Goal: Information Seeking & Learning: Learn about a topic

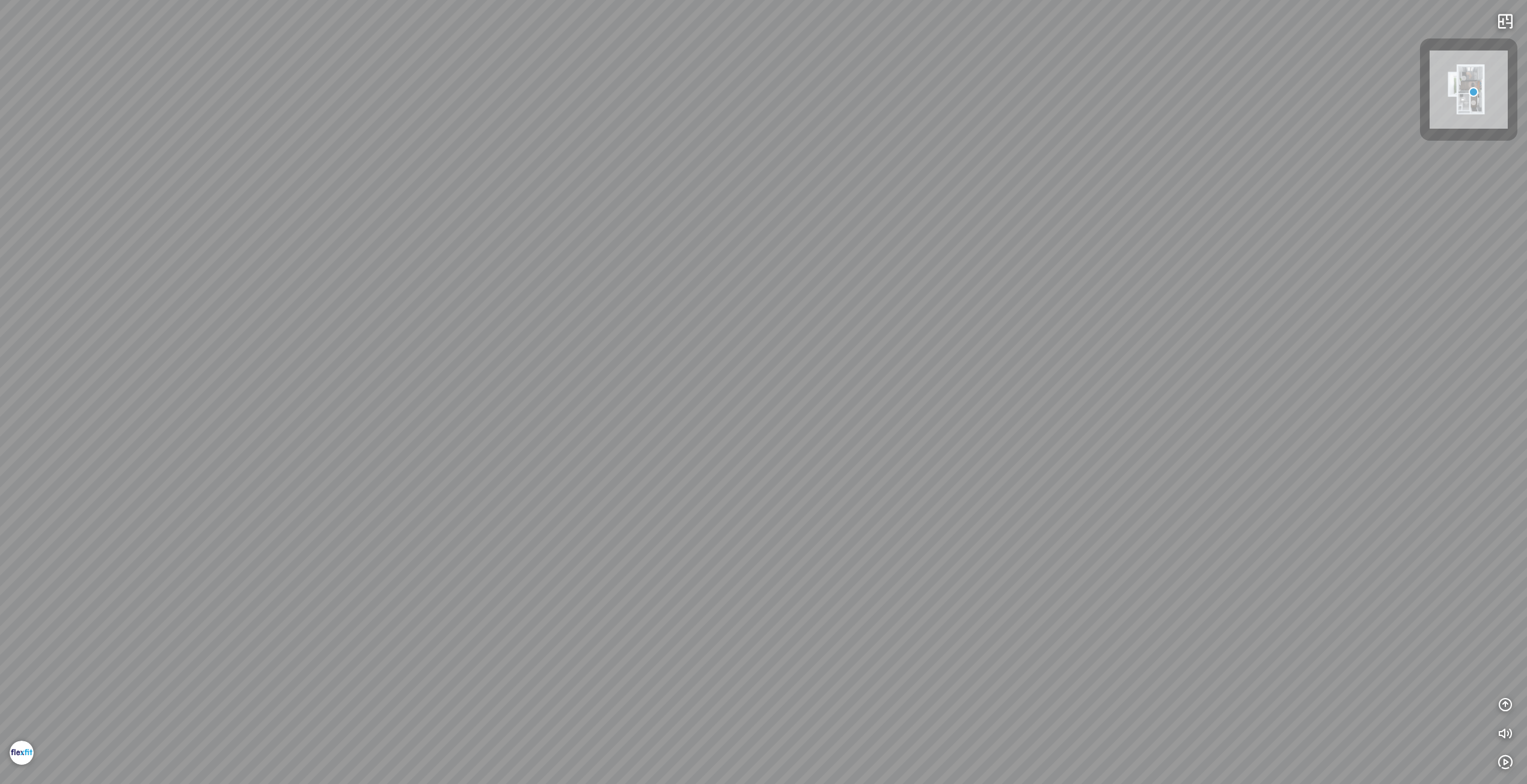
click at [910, 448] on div "INFO: krpano 1.20.8 (build 2020-09-15) INFO: HTML5/Desktop - Safari 18.6 - WebG…" at bounding box center [763, 392] width 1527 height 784
drag, startPoint x: 974, startPoint y: 434, endPoint x: 640, endPoint y: 398, distance: 335.9
click at [654, 398] on div at bounding box center [763, 392] width 1527 height 784
drag, startPoint x: 1019, startPoint y: 403, endPoint x: 721, endPoint y: 393, distance: 298.2
click at [758, 396] on div at bounding box center [763, 392] width 1527 height 784
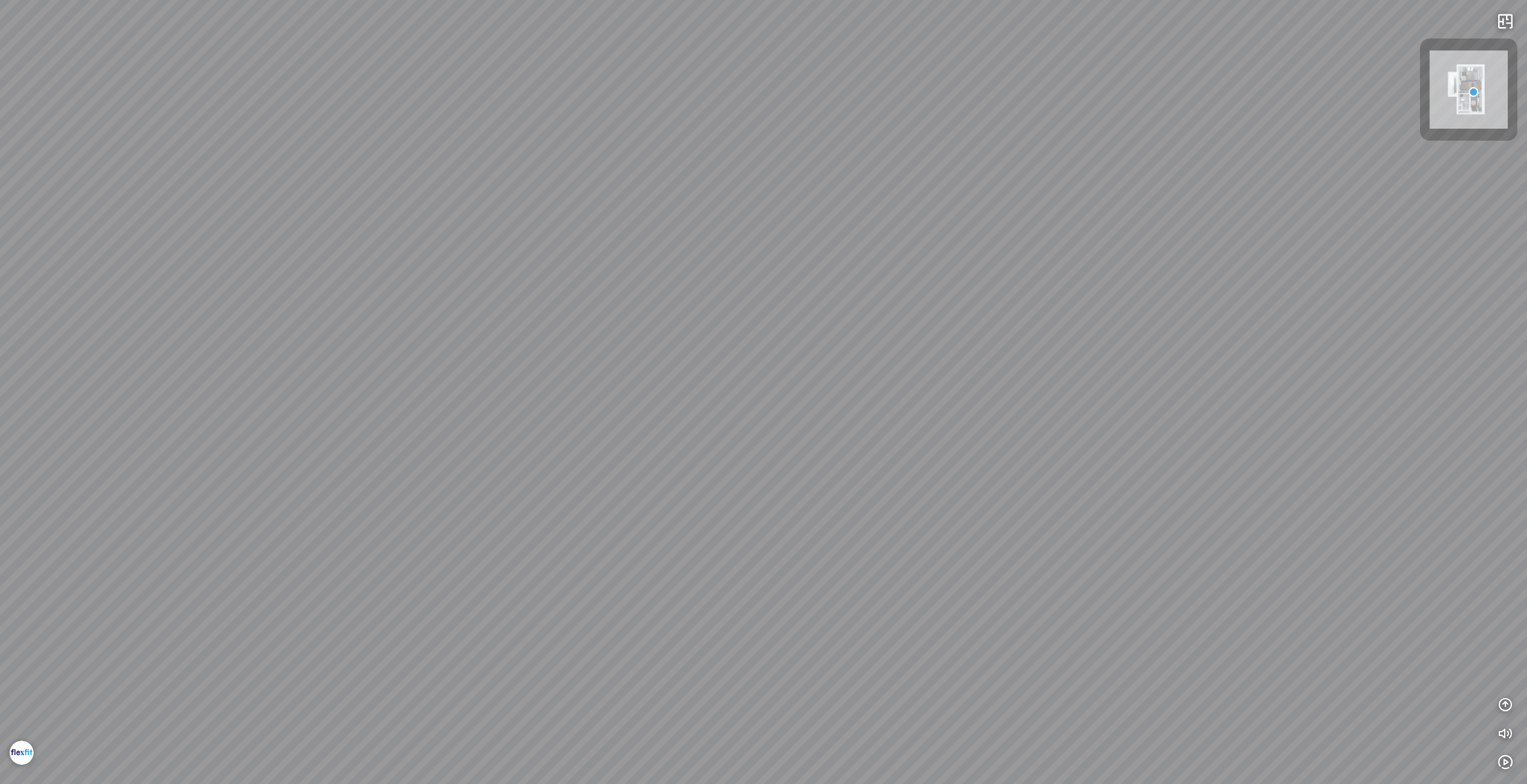
drag, startPoint x: 741, startPoint y: 393, endPoint x: 971, endPoint y: 390, distance: 230.0
click at [947, 388] on div at bounding box center [763, 392] width 1527 height 784
drag, startPoint x: 693, startPoint y: 375, endPoint x: 992, endPoint y: 381, distance: 299.1
click at [992, 381] on div at bounding box center [763, 392] width 1527 height 784
drag, startPoint x: 1162, startPoint y: 396, endPoint x: 1174, endPoint y: 398, distance: 12.2
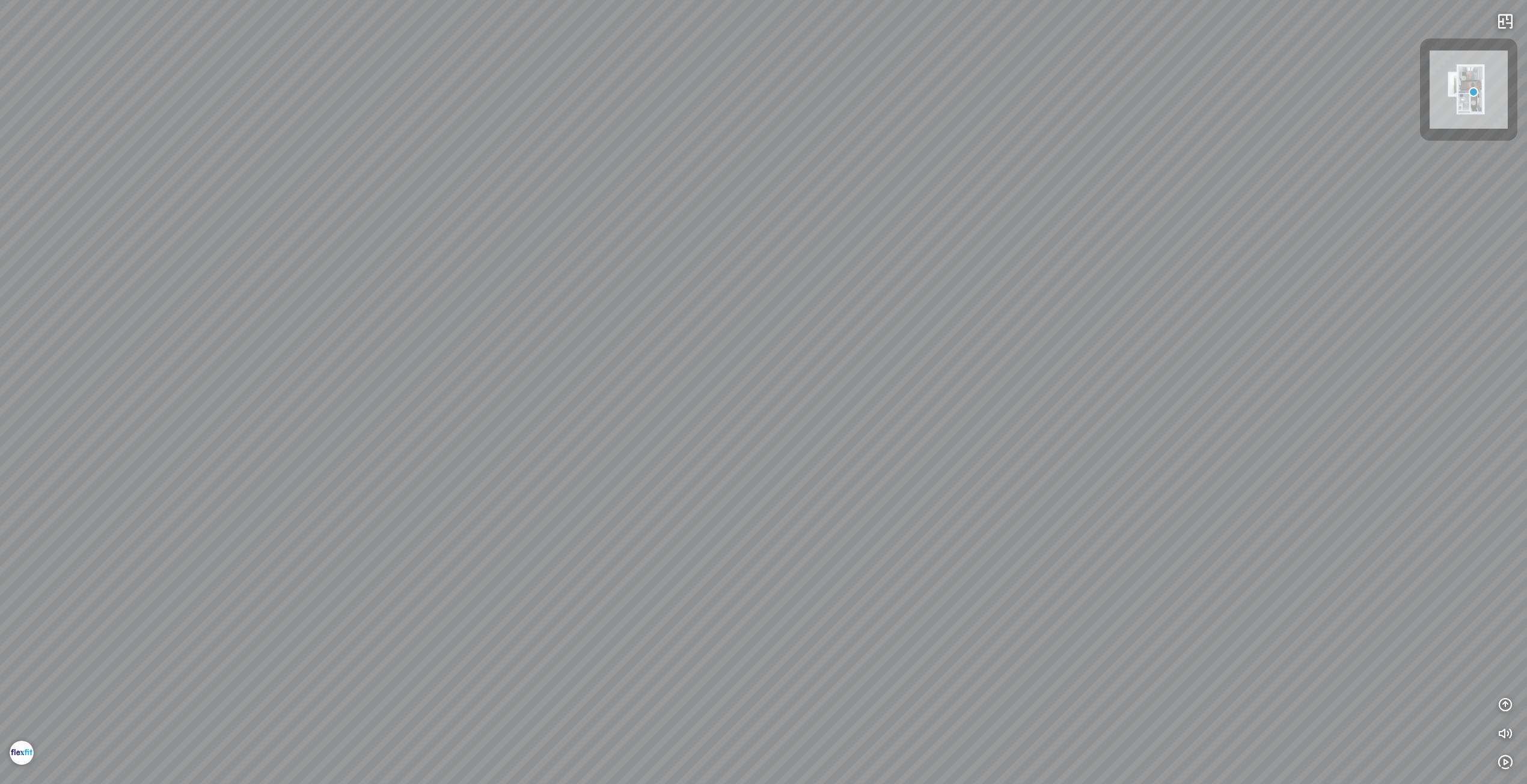
click at [1184, 401] on div at bounding box center [763, 392] width 1527 height 784
drag, startPoint x: 935, startPoint y: 384, endPoint x: 723, endPoint y: 376, distance: 212.2
click at [868, 382] on div at bounding box center [763, 392] width 1527 height 784
drag, startPoint x: 960, startPoint y: 373, endPoint x: 683, endPoint y: 353, distance: 277.7
click at [748, 356] on div at bounding box center [763, 392] width 1527 height 784
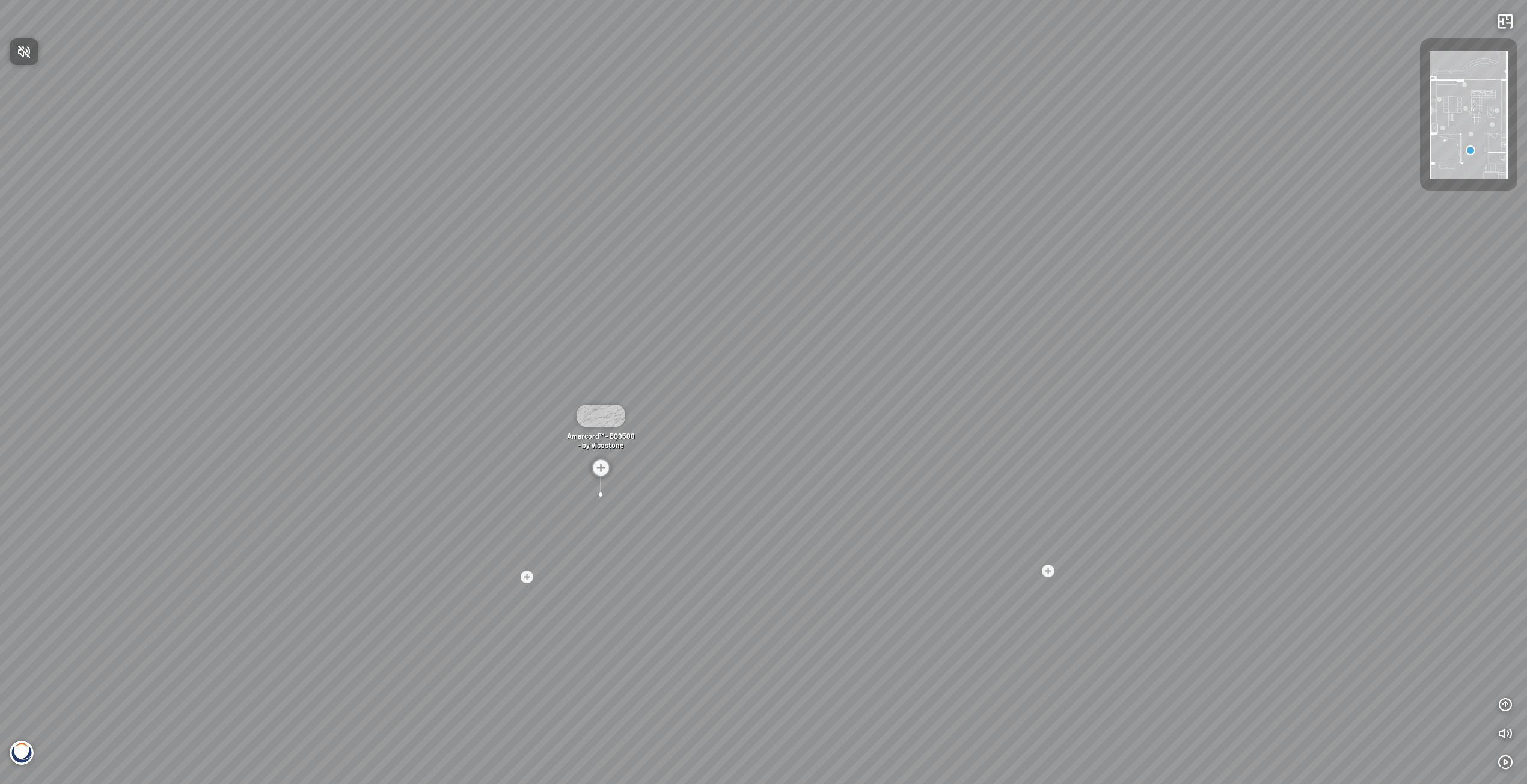
click at [784, 600] on div at bounding box center [763, 392] width 1527 height 784
drag, startPoint x: 857, startPoint y: 596, endPoint x: 754, endPoint y: 582, distance: 103.9
click at [754, 582] on div "Madreperola® - BQ8891 - by [PERSON_NAME] Venatino® - BQ8660 - by Vicostone Amar…" at bounding box center [763, 392] width 1527 height 784
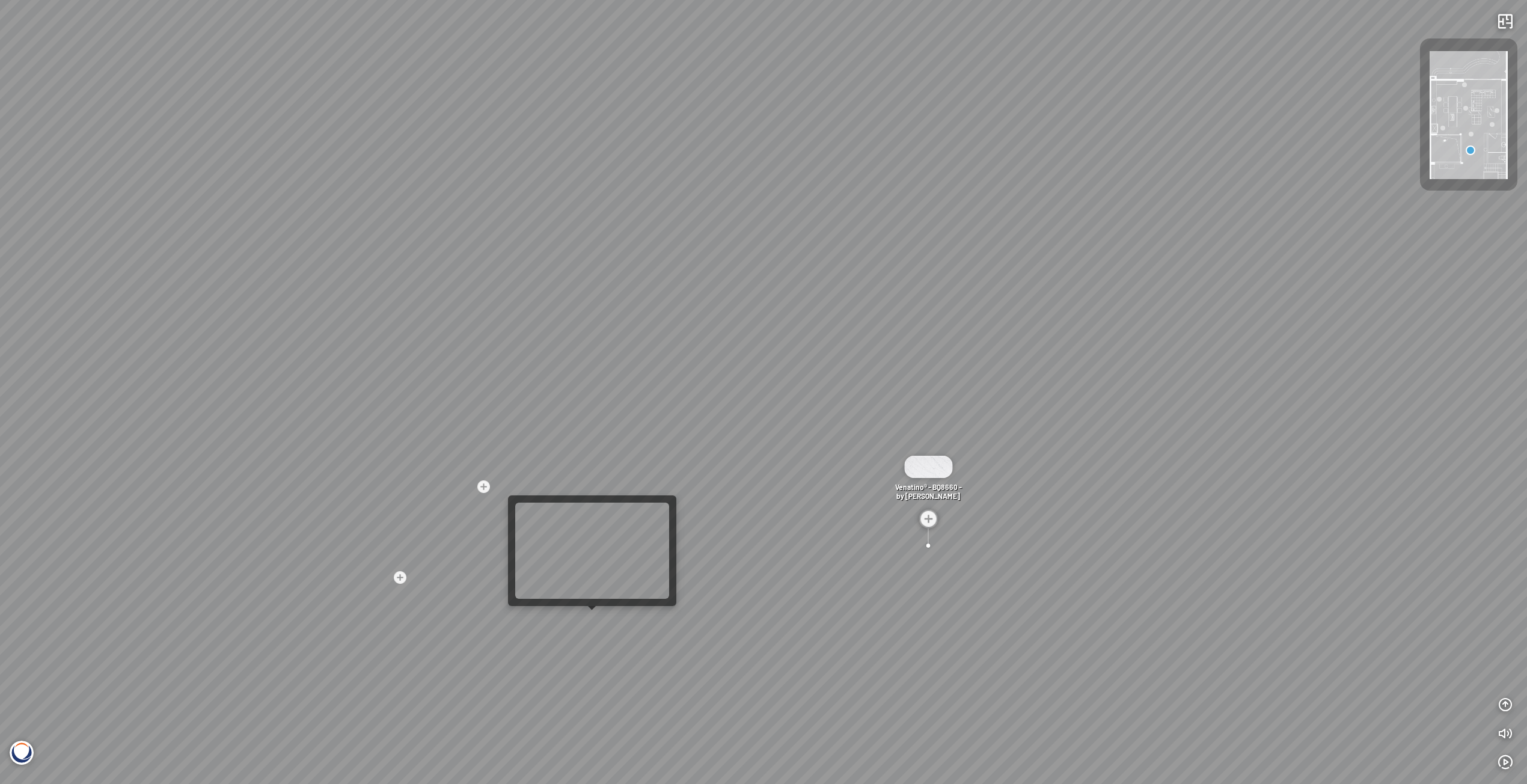
click at [588, 620] on div "Madreperola® - BQ8891 - by [PERSON_NAME] Venatino® - BQ8660 - by Vicostone Amar…" at bounding box center [763, 392] width 1527 height 784
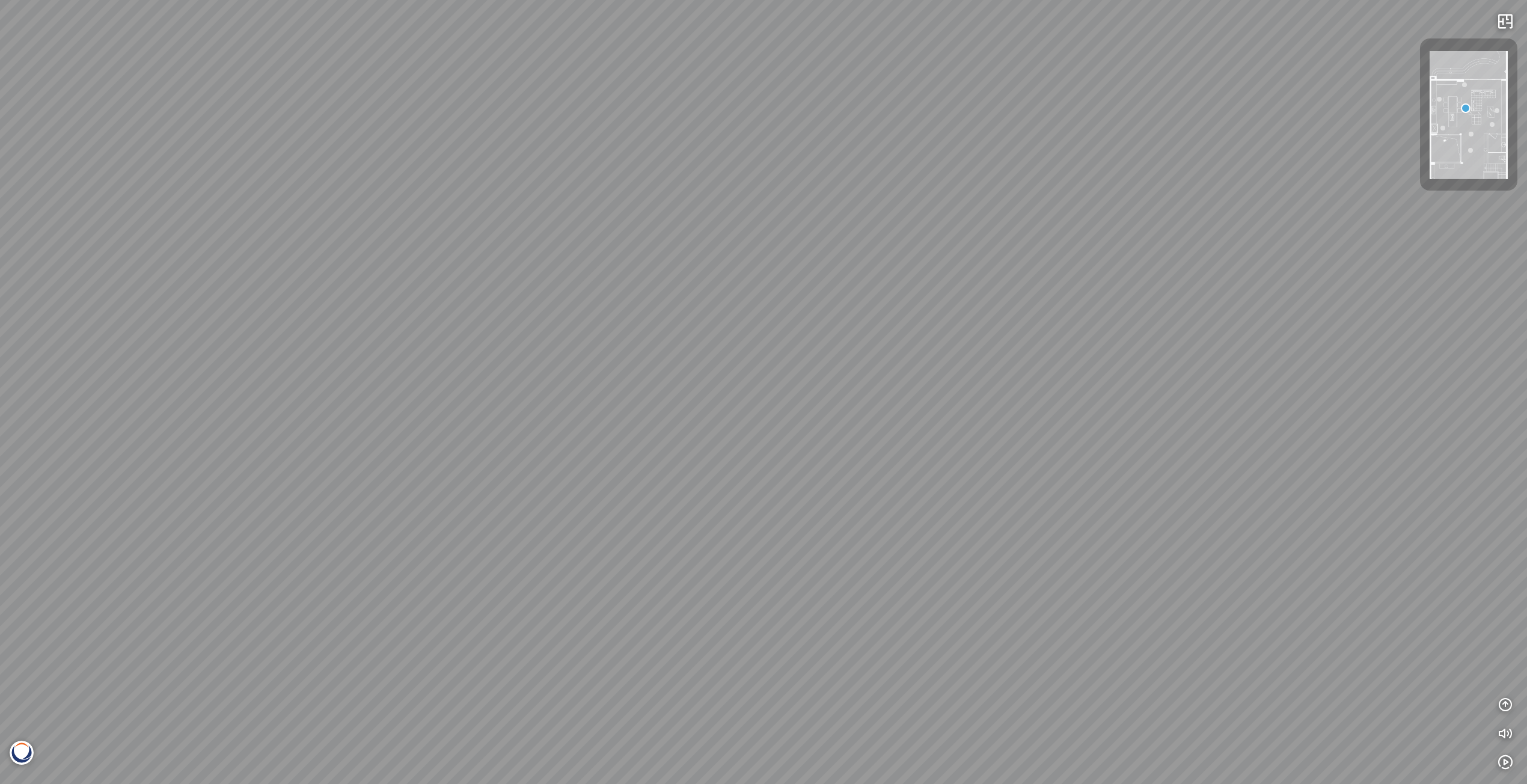
drag, startPoint x: 625, startPoint y: 556, endPoint x: 868, endPoint y: 443, distance: 268.0
click at [868, 443] on div at bounding box center [763, 392] width 1527 height 784
drag, startPoint x: 799, startPoint y: 405, endPoint x: 128, endPoint y: 347, distance: 673.5
click at [219, 356] on div at bounding box center [763, 392] width 1527 height 784
drag, startPoint x: 846, startPoint y: 358, endPoint x: 570, endPoint y: 500, distance: 310.4
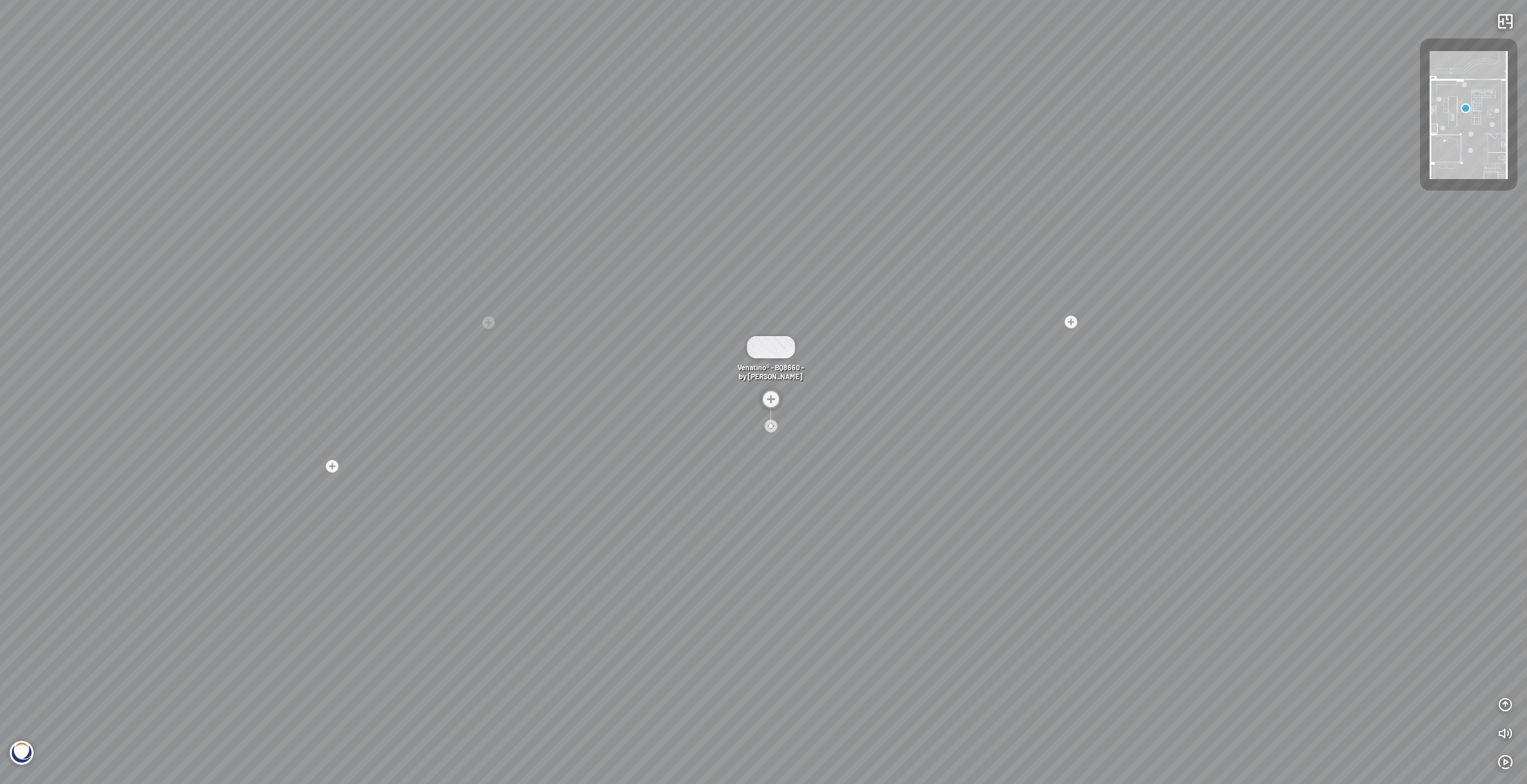
click at [570, 500] on div "White Fusion™ - BQ8825 - by Vicostone Venatino® - BQ8660 - by Vicostone Venatin…" at bounding box center [763, 392] width 1527 height 784
drag, startPoint x: 892, startPoint y: 405, endPoint x: 566, endPoint y: 369, distance: 328.0
click at [612, 373] on div "White Fusion™ - BQ8825 - by Vicostone Venatino® - BQ8660 - by Vicostone Venatin…" at bounding box center [763, 392] width 1527 height 784
drag, startPoint x: 886, startPoint y: 389, endPoint x: 748, endPoint y: 376, distance: 138.6
click at [748, 376] on div "White Fusion™ - BQ8825 - by Vicostone Venatino® - BQ8660 - by Vicostone Venatin…" at bounding box center [763, 392] width 1527 height 784
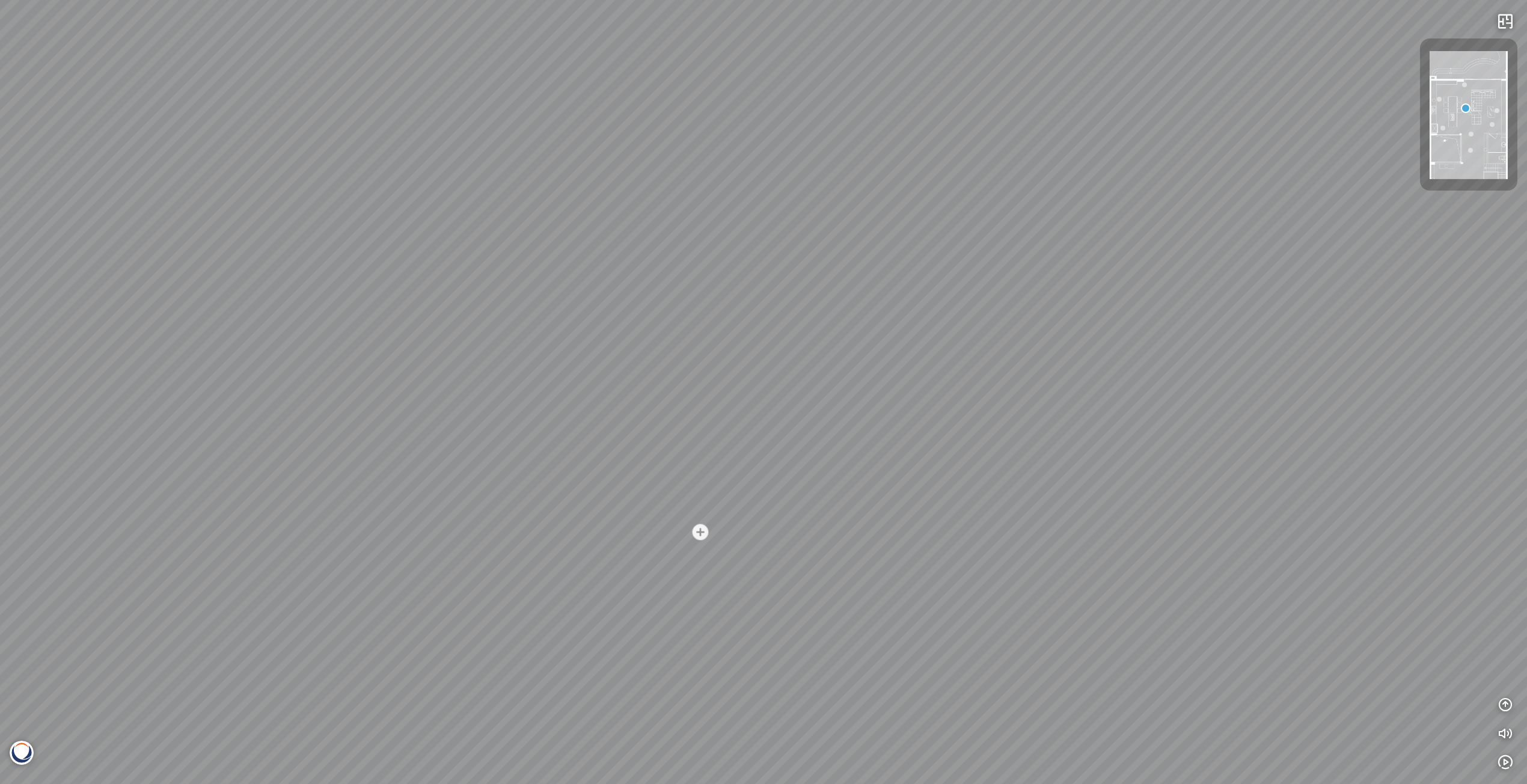
drag, startPoint x: 707, startPoint y: 376, endPoint x: 870, endPoint y: 370, distance: 163.1
click at [852, 369] on div "White Fusion™ - BQ8825 - by Vicostone Venatino® - BQ8660 - by Vicostone Venatin…" at bounding box center [763, 392] width 1527 height 784
click at [938, 457] on img at bounding box center [937, 453] width 48 height 23
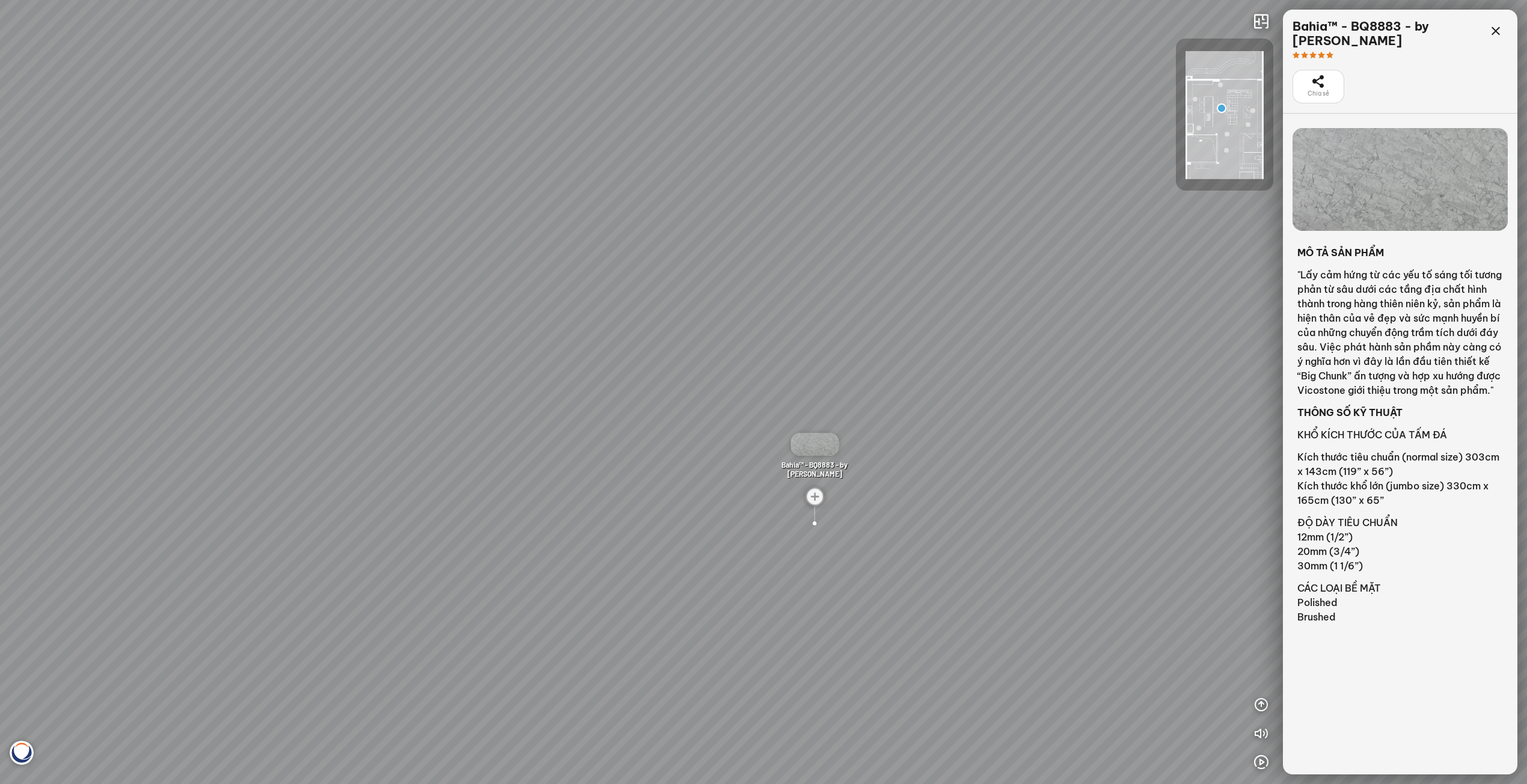
click at [1080, 415] on div "White Fusion™ - BQ8825 - by Vicostone Venatino® - BQ8660 - by Vicostone Venatin…" at bounding box center [763, 392] width 1527 height 784
click at [1267, 730] on icon "button" at bounding box center [1261, 733] width 14 height 14
drag, startPoint x: 1026, startPoint y: 496, endPoint x: 576, endPoint y: 488, distance: 450.1
click at [705, 486] on div "White Fusion™ - BQ8825 - by Vicostone Venatino® - BQ8660 - by Vicostone Venatin…" at bounding box center [763, 392] width 1527 height 784
click at [1267, 731] on icon "button" at bounding box center [1261, 733] width 14 height 14
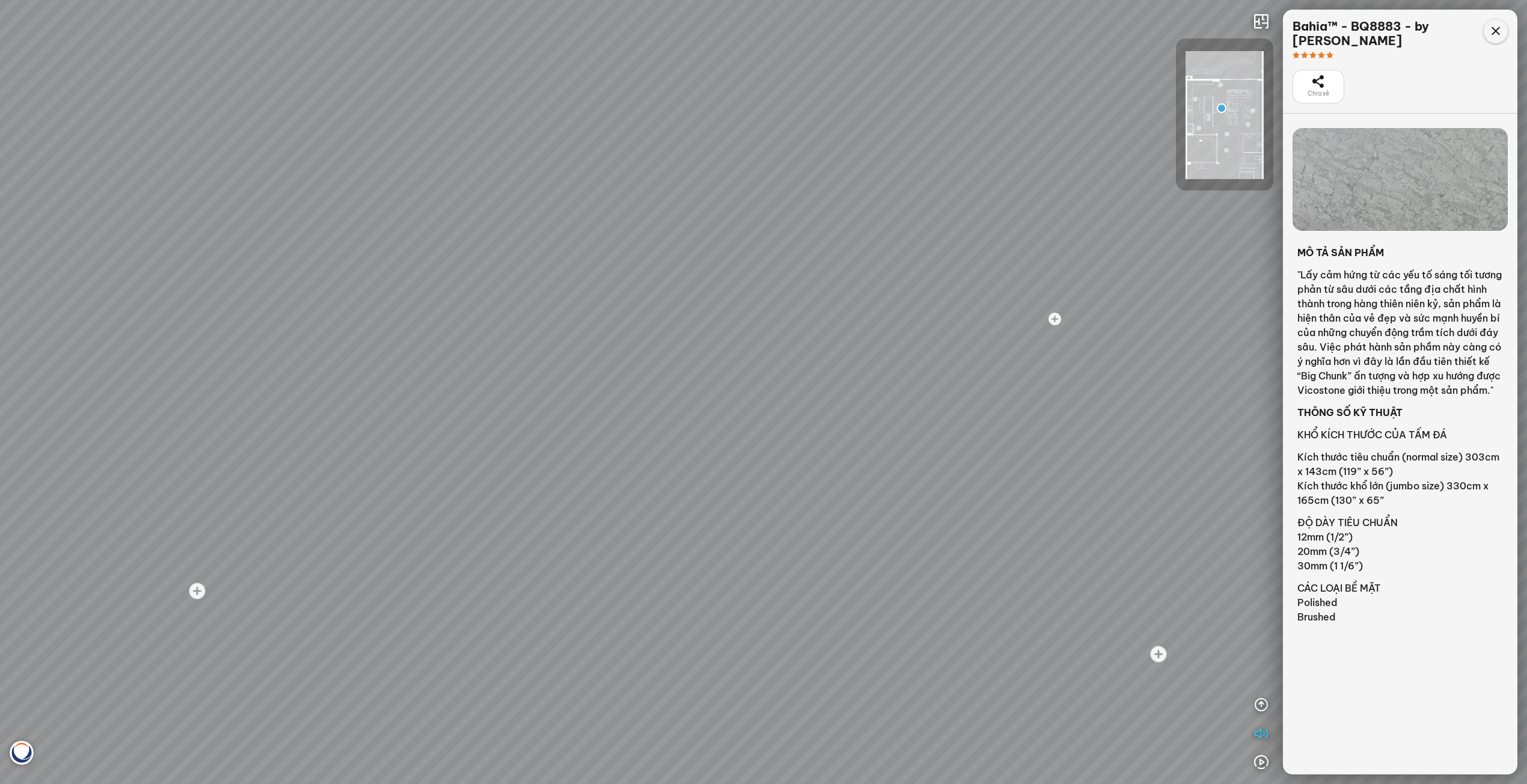
click at [1497, 23] on div at bounding box center [1496, 31] width 24 height 24
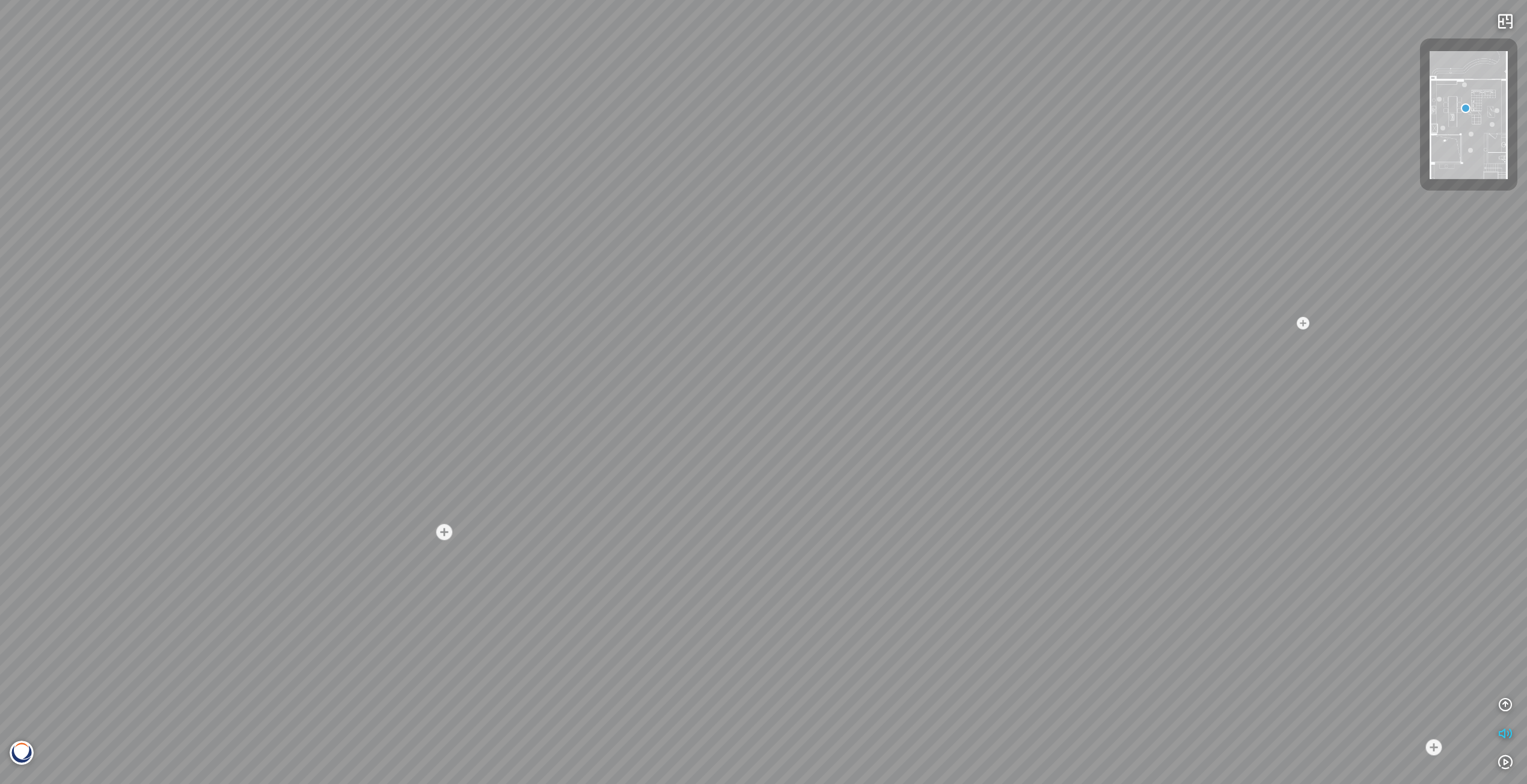
drag, startPoint x: 1117, startPoint y: 257, endPoint x: 1235, endPoint y: 258, distance: 118.0
click at [1276, 253] on div "White Fusion™ - BQ8825 - by Vicostone Venatino® - BQ8660 - by Vicostone Venatin…" at bounding box center [763, 392] width 1527 height 784
drag, startPoint x: 860, startPoint y: 266, endPoint x: 1149, endPoint y: 233, distance: 290.9
click at [1149, 233] on div "White Fusion™ - BQ8825 - by Vicostone Venatino® - BQ8660 - by Vicostone Venatin…" at bounding box center [763, 392] width 1527 height 784
drag, startPoint x: 1066, startPoint y: 238, endPoint x: 1085, endPoint y: 173, distance: 67.7
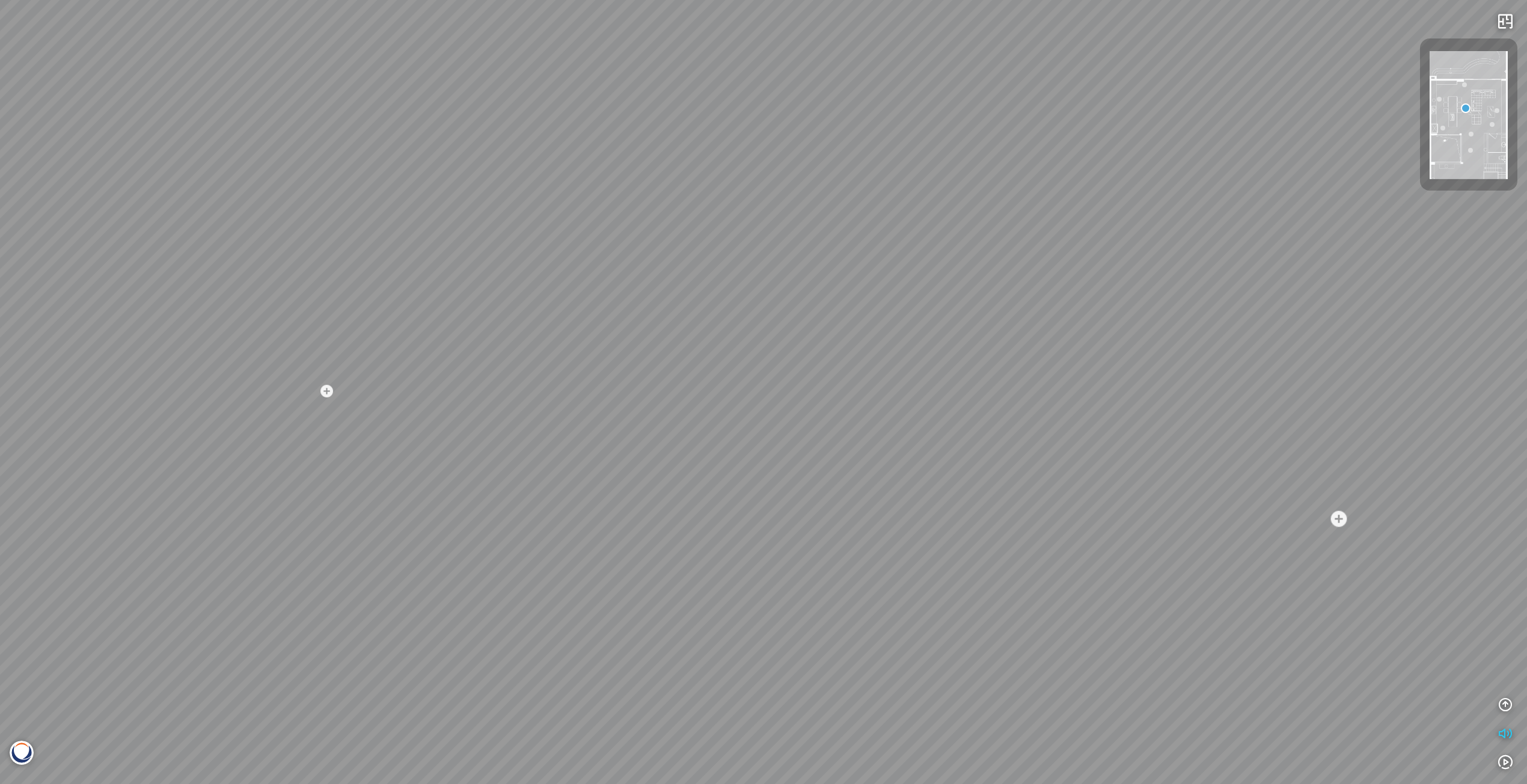
click at [1085, 173] on div "White Fusion™ - BQ8825 - by Vicostone Venatino® - BQ8660 - by Vicostone Venatin…" at bounding box center [763, 392] width 1527 height 784
click at [859, 320] on div "White Fusion™ - BQ8825 - by Vicostone Venatino® - BQ8660 - by Vicostone Venatin…" at bounding box center [763, 392] width 1527 height 784
drag, startPoint x: 859, startPoint y: 320, endPoint x: 966, endPoint y: 291, distance: 110.9
click at [978, 284] on div at bounding box center [763, 392] width 1527 height 784
drag, startPoint x: 912, startPoint y: 305, endPoint x: 789, endPoint y: 312, distance: 123.2
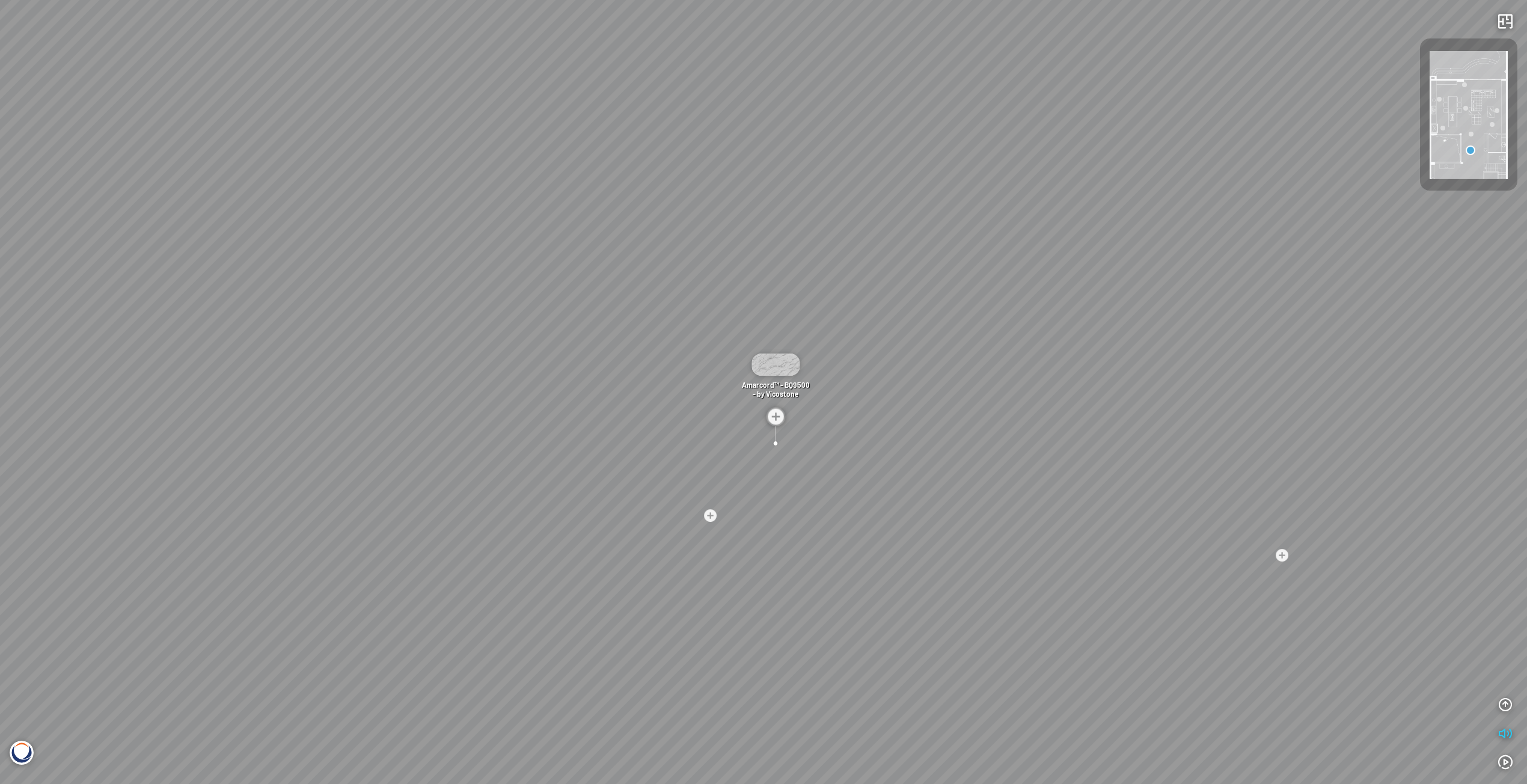
click at [789, 312] on div "Madreperola® - BQ8891 - by [PERSON_NAME] Bahia™ - BQ8883 - by Vicostone Venatin…" at bounding box center [763, 392] width 1527 height 784
drag, startPoint x: 772, startPoint y: 310, endPoint x: 801, endPoint y: 255, distance: 62.2
click at [797, 262] on div "Madreperola® - BQ8891 - by [PERSON_NAME] Bahia™ - BQ8883 - by Vicostone Venatin…" at bounding box center [763, 392] width 1527 height 784
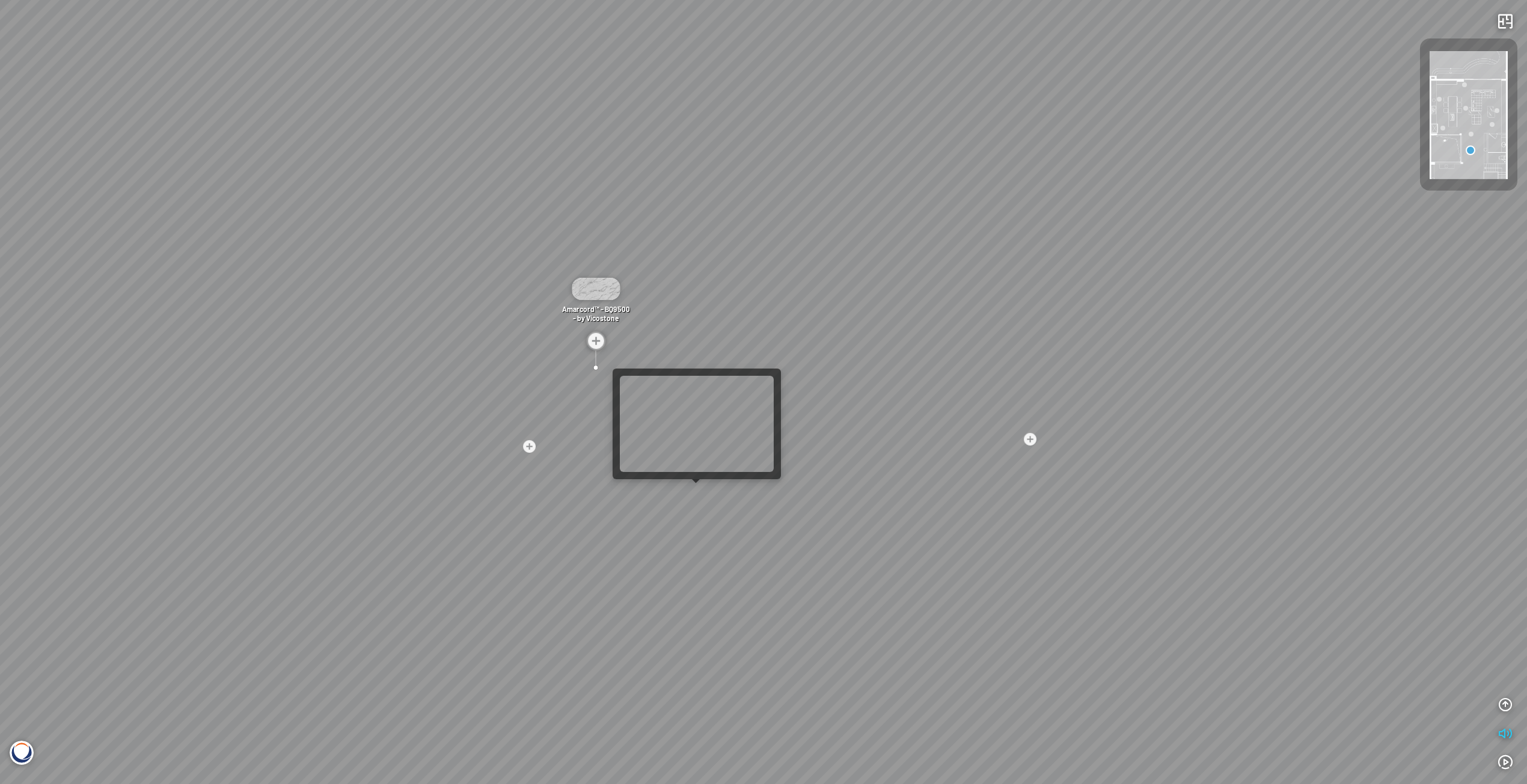
click at [703, 491] on div "Madreperola® - BQ8891 - by [PERSON_NAME] Bahia™ - BQ8883 - by Vicostone Venatin…" at bounding box center [763, 392] width 1527 height 784
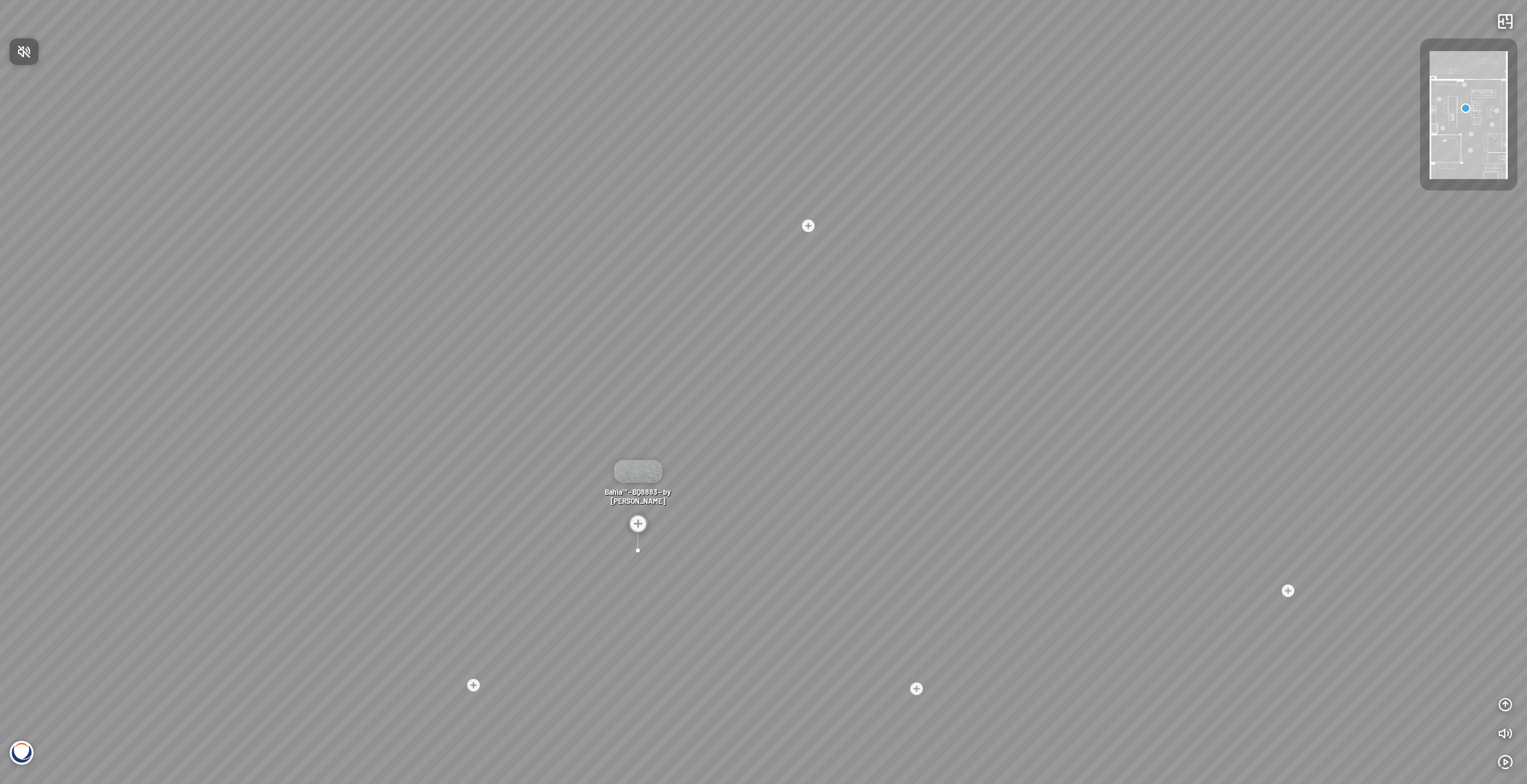
drag, startPoint x: 1279, startPoint y: 556, endPoint x: 1197, endPoint y: 522, distance: 88.8
click at [1259, 546] on div at bounding box center [763, 392] width 1527 height 784
drag, startPoint x: 1247, startPoint y: 515, endPoint x: 815, endPoint y: 465, distance: 434.9
click at [960, 486] on div "Venatino® - BQ8660 - by Vicostone Amarcord™ - BQ9500 - by Vicostone Amarcord™ -…" at bounding box center [763, 392] width 1527 height 784
click at [618, 399] on img at bounding box center [619, 388] width 48 height 23
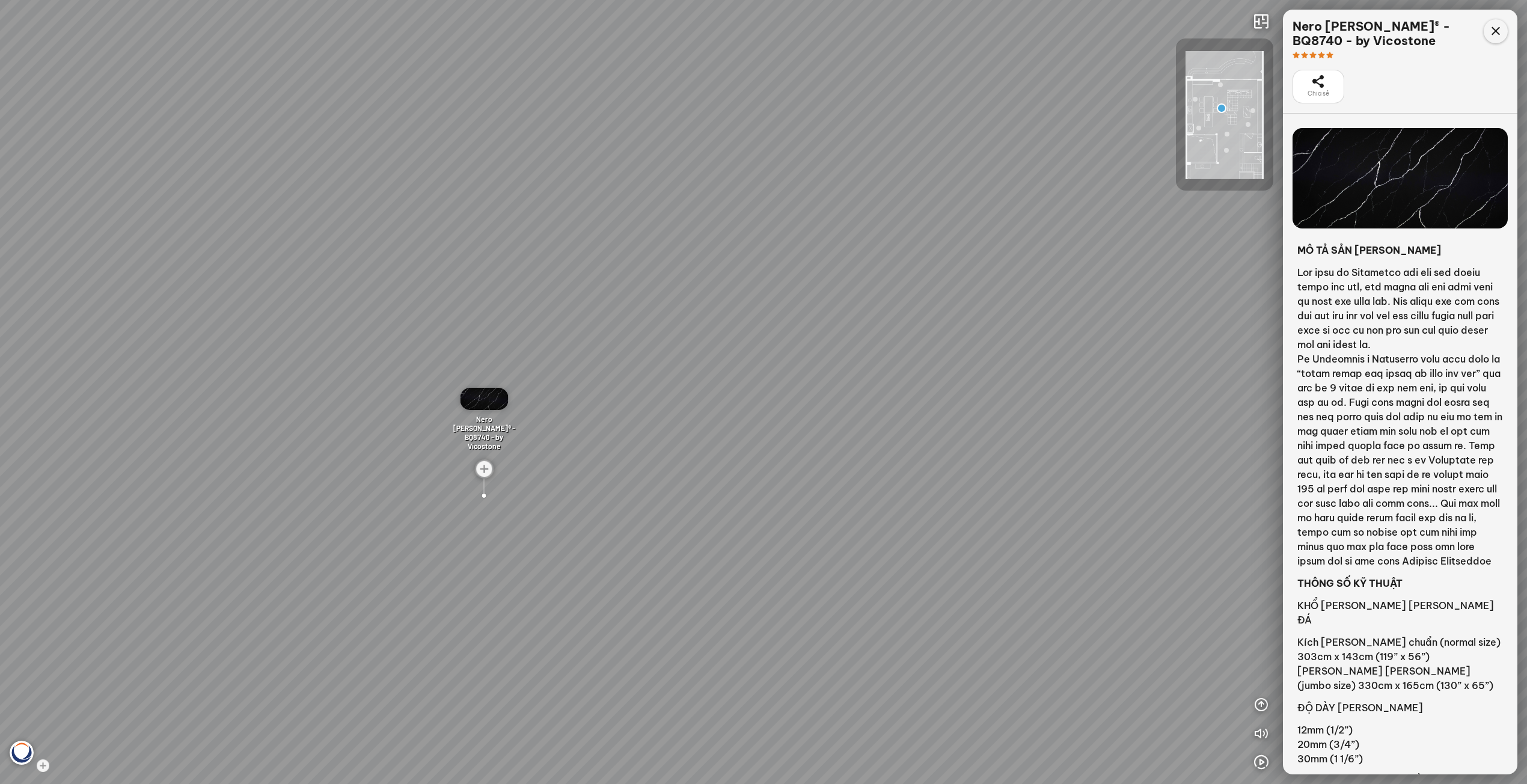
click at [1497, 28] on icon at bounding box center [1495, 31] width 14 height 14
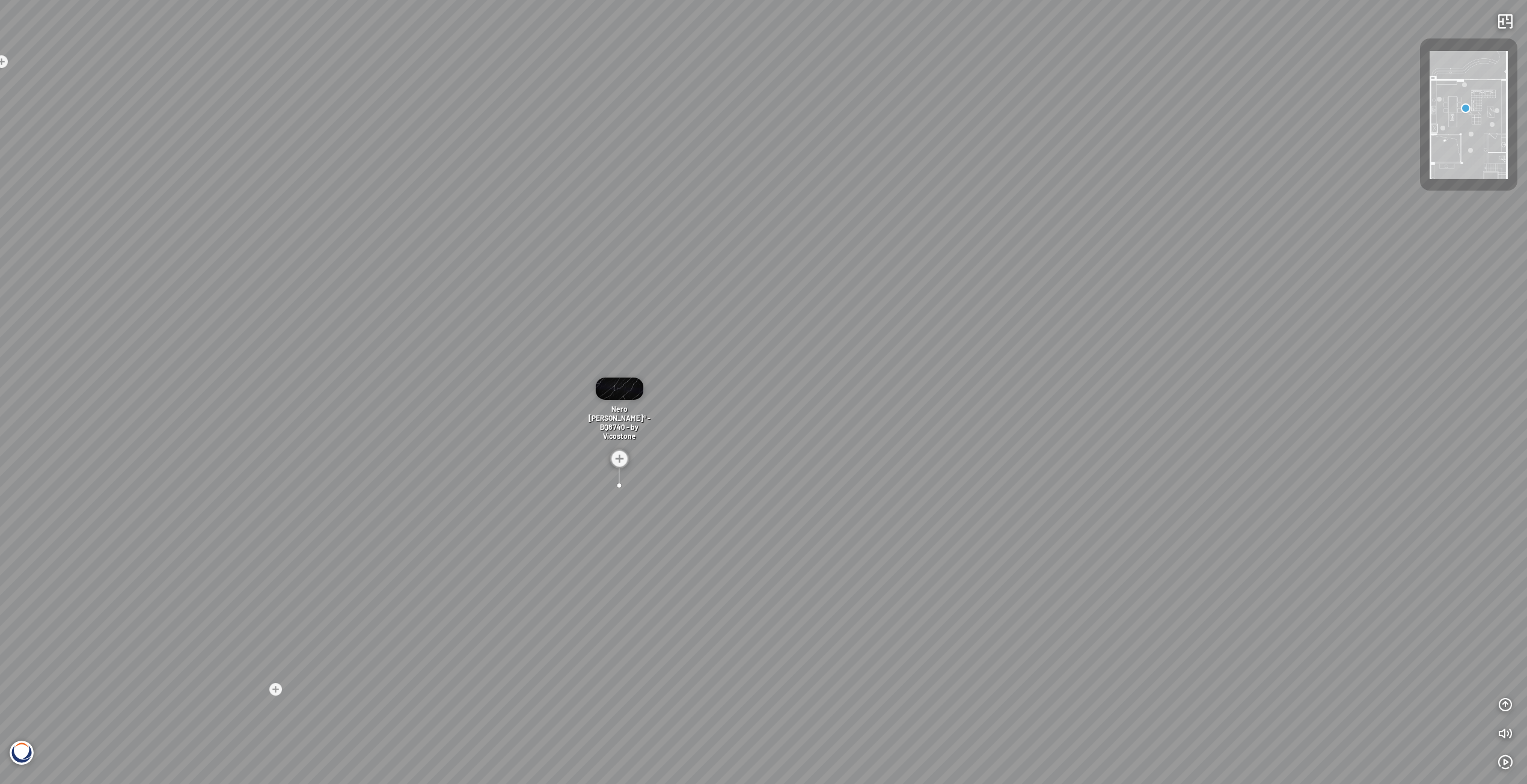
drag, startPoint x: 1013, startPoint y: 238, endPoint x: 899, endPoint y: 190, distance: 123.7
click at [909, 234] on div "Venatino® - BQ8660 - by Vicostone Amarcord™ - BQ9500 - by Vicostone Amarcord™ -…" at bounding box center [763, 392] width 1527 height 784
